Goal: Book appointment/travel/reservation

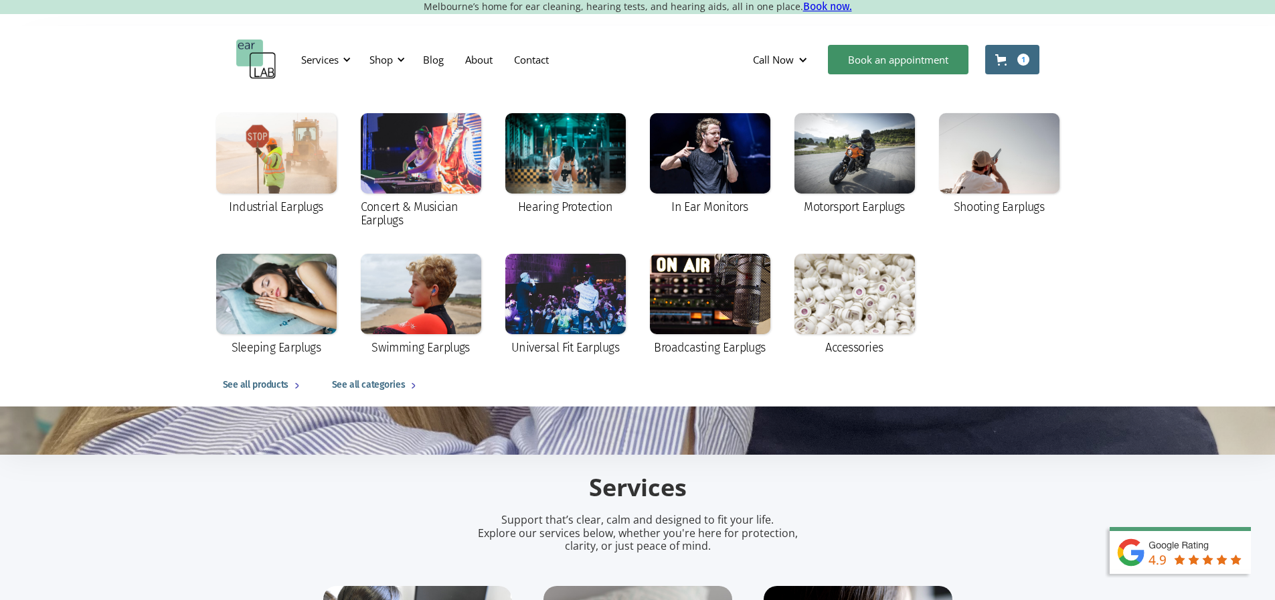
click at [377, 60] on div "Shop" at bounding box center [380, 59] width 23 height 13
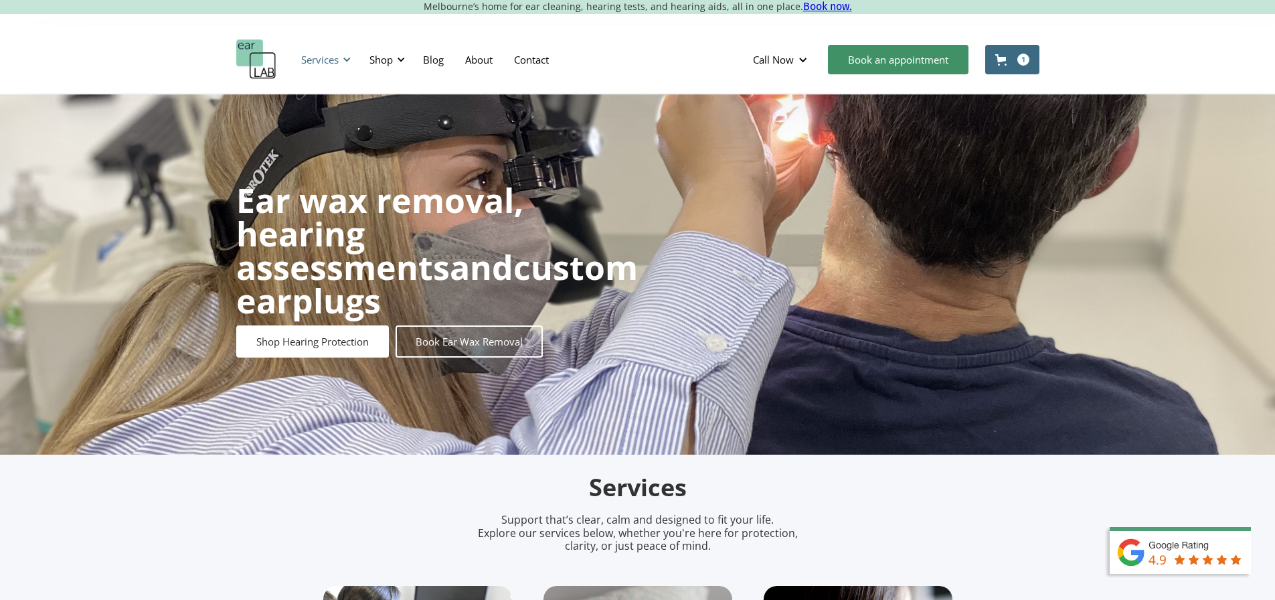
click at [311, 60] on div "Services" at bounding box center [319, 59] width 37 height 13
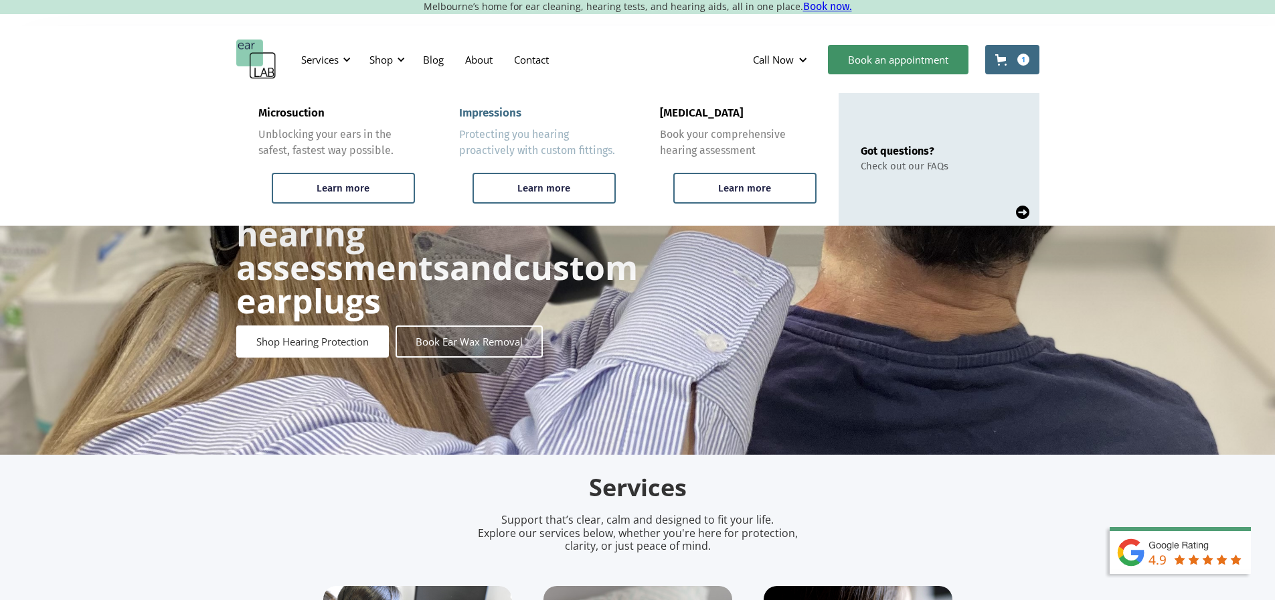
click at [508, 114] on div "Impressions" at bounding box center [490, 112] width 62 height 13
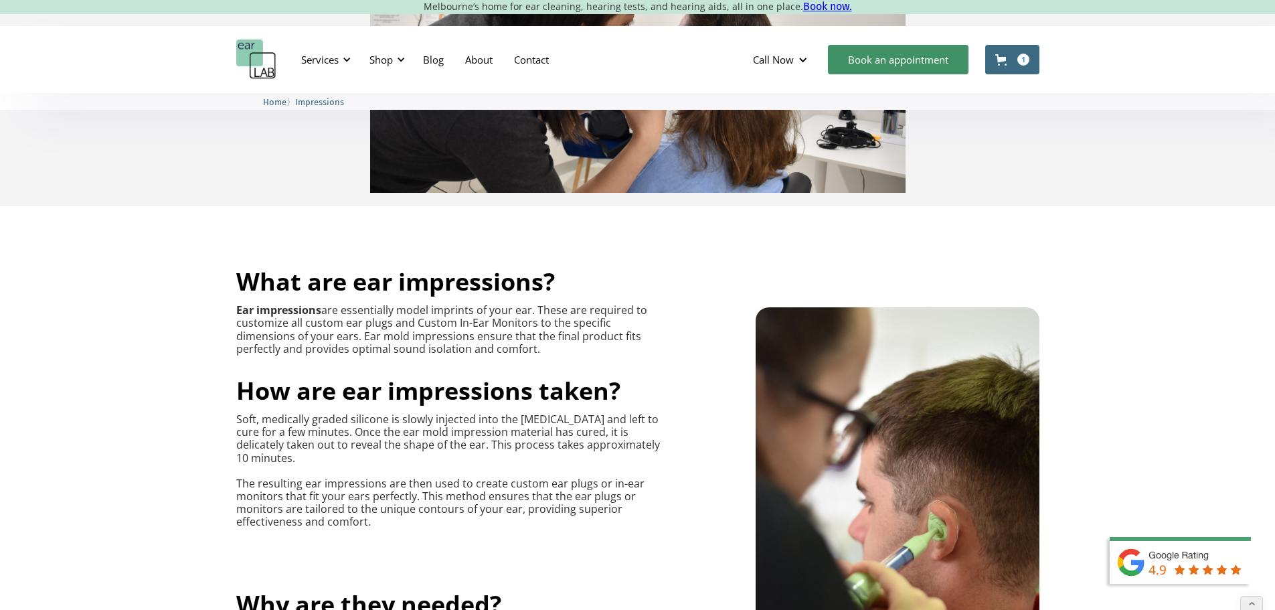
scroll to position [401, 0]
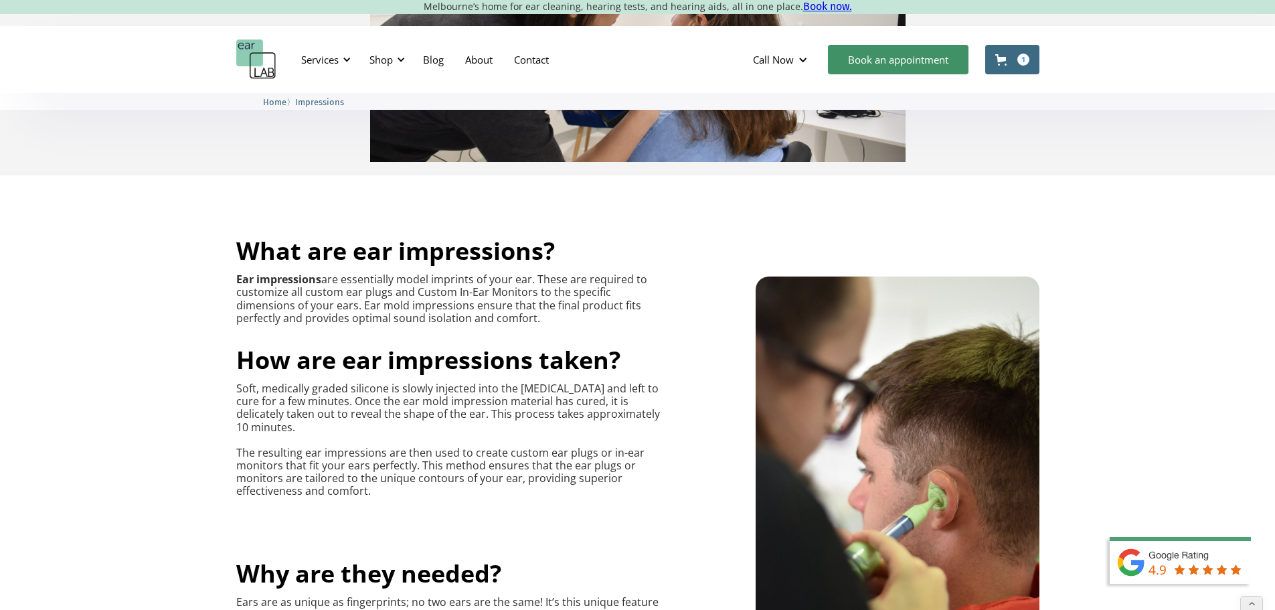
drag, startPoint x: 576, startPoint y: 281, endPoint x: 563, endPoint y: 343, distance: 63.0
click at [563, 325] on p "Ear impressions are essentially model imprints of your ear. These are required …" at bounding box center [449, 299] width 426 height 52
copy p "These are required to customize all custom ear plugs and Custom In-Ear Monitors…"
click at [408, 301] on p "Ear impressions are essentially model imprints of your ear. These are required …" at bounding box center [449, 299] width 426 height 52
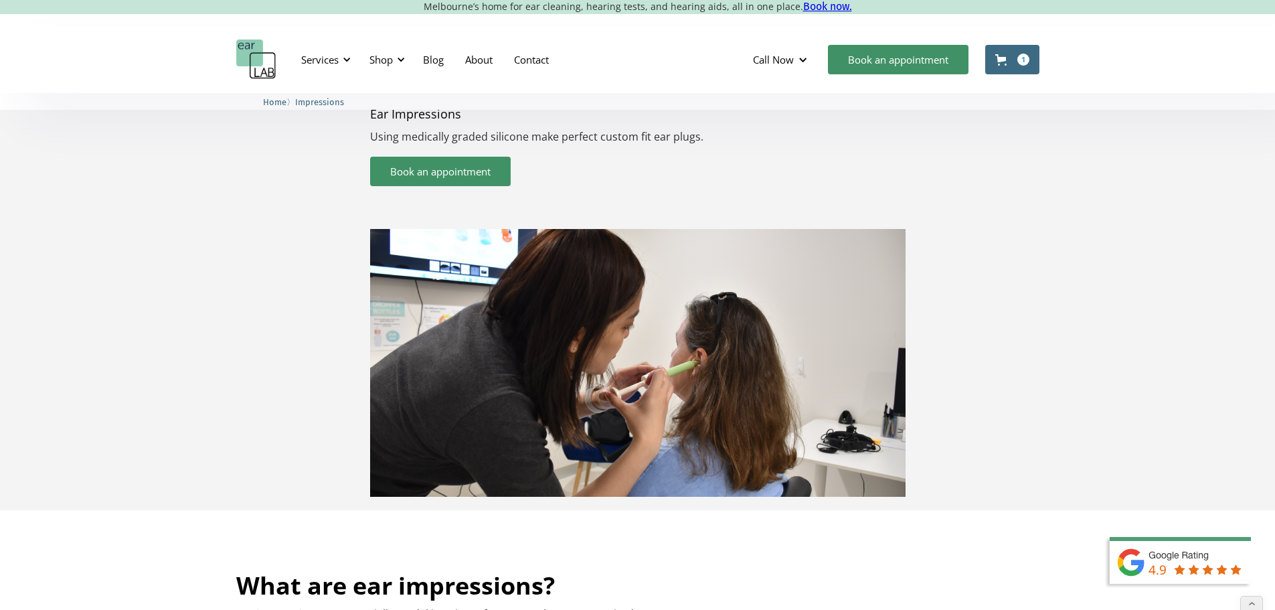
scroll to position [0, 0]
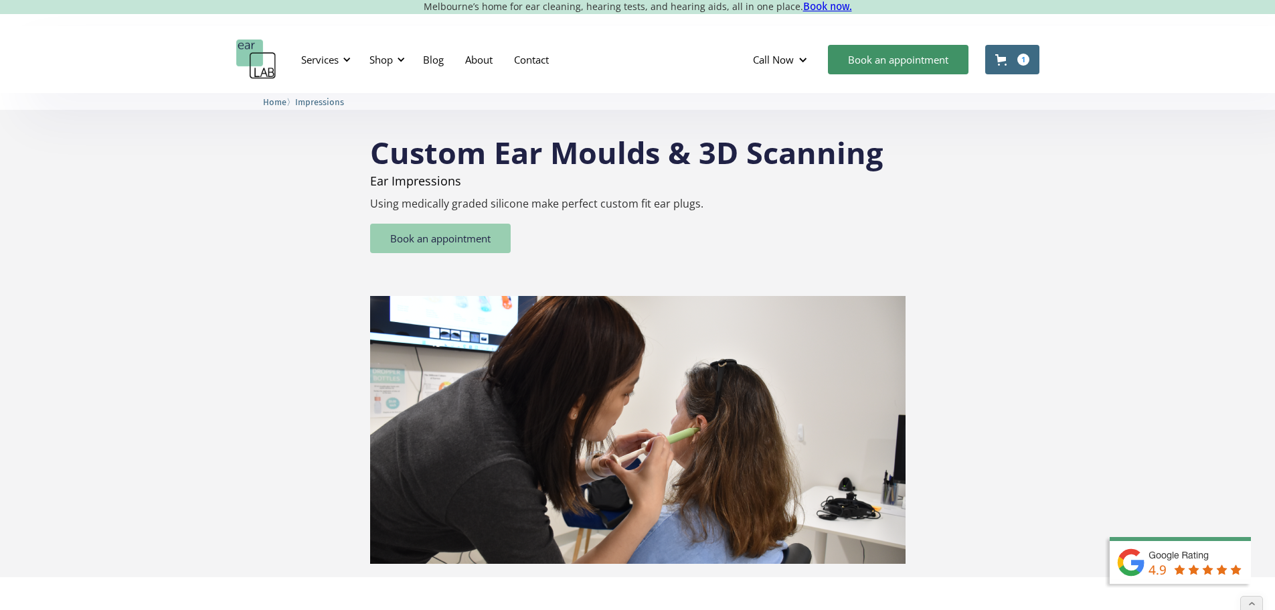
click at [461, 238] on link "Book an appointment" at bounding box center [440, 237] width 141 height 29
